Goal: Task Accomplishment & Management: Manage account settings

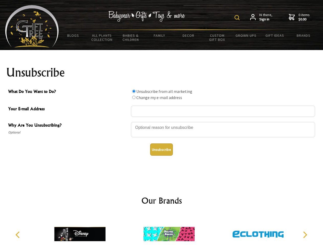
click at [238, 18] on img at bounding box center [236, 17] width 5 height 5
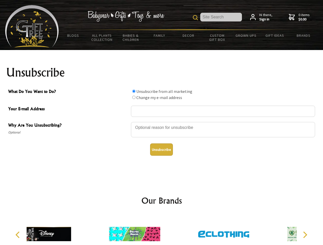
click at [162, 122] on div at bounding box center [223, 131] width 184 height 18
click at [134, 91] on input "What Do You Want to Do?" at bounding box center [133, 91] width 3 height 3
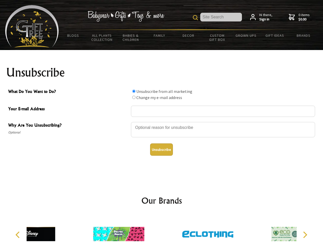
click at [134, 97] on input "What Do You Want to Do?" at bounding box center [133, 97] width 3 height 3
radio input "true"
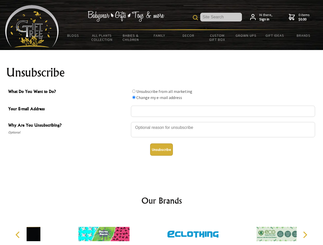
click at [161, 150] on button "Unsubscribe" at bounding box center [161, 150] width 23 height 12
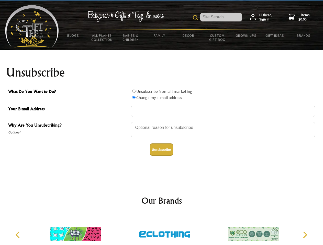
click at [18, 235] on icon "Previous" at bounding box center [18, 235] width 7 height 7
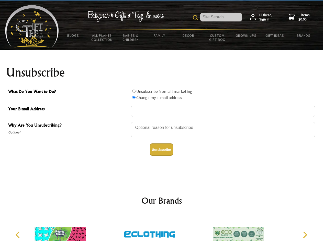
click at [305, 235] on icon "Next" at bounding box center [304, 235] width 7 height 7
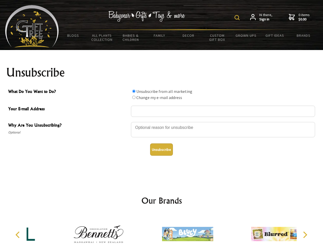
click at [238, 18] on img at bounding box center [236, 17] width 5 height 5
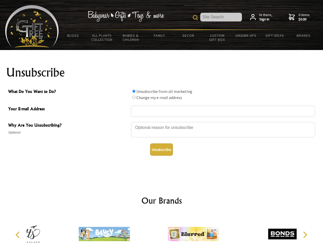
click at [162, 122] on div at bounding box center [223, 131] width 184 height 18
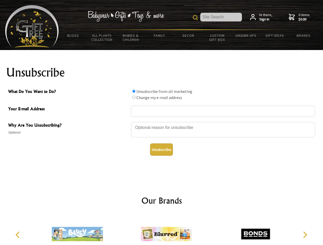
click at [134, 91] on input "What Do You Want to Do?" at bounding box center [133, 91] width 3 height 3
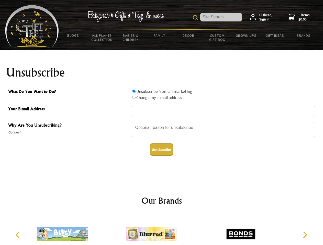
click at [134, 97] on input "What Do You Want to Do?" at bounding box center [133, 97] width 3 height 3
radio input "true"
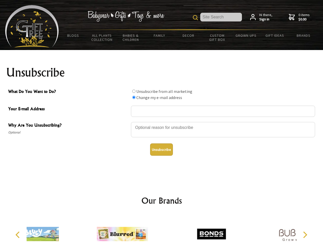
click at [161, 150] on button "Unsubscribe" at bounding box center [161, 150] width 23 height 12
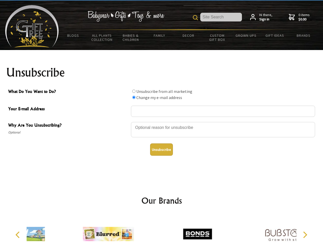
click at [162, 230] on div at bounding box center [197, 235] width 89 height 40
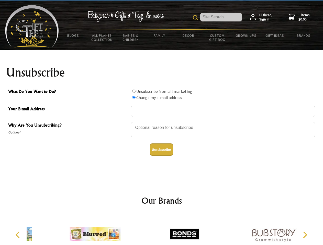
click at [18, 235] on icon "Previous" at bounding box center [18, 235] width 7 height 7
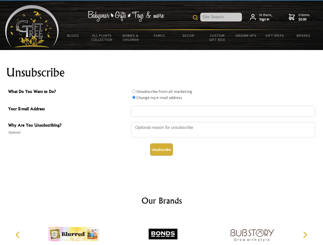
click at [305, 235] on icon "Next" at bounding box center [304, 235] width 7 height 7
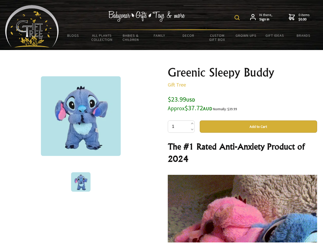
click at [238, 18] on img at bounding box center [236, 17] width 5 height 5
click at [81, 116] on img at bounding box center [81, 116] width 80 height 80
